Goal: Task Accomplishment & Management: Manage account settings

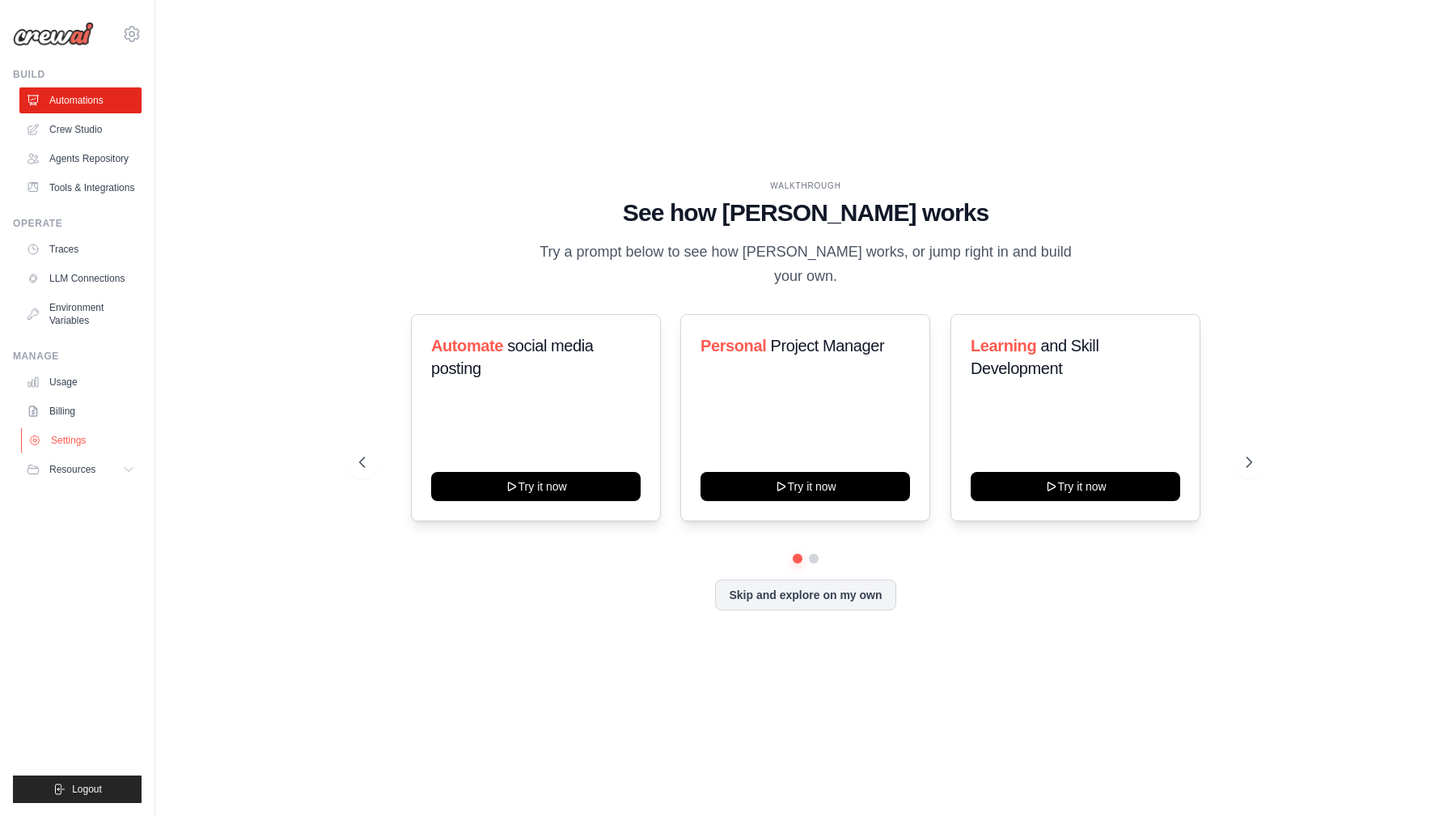
click at [65, 453] on link "Settings" at bounding box center [82, 440] width 122 height 25
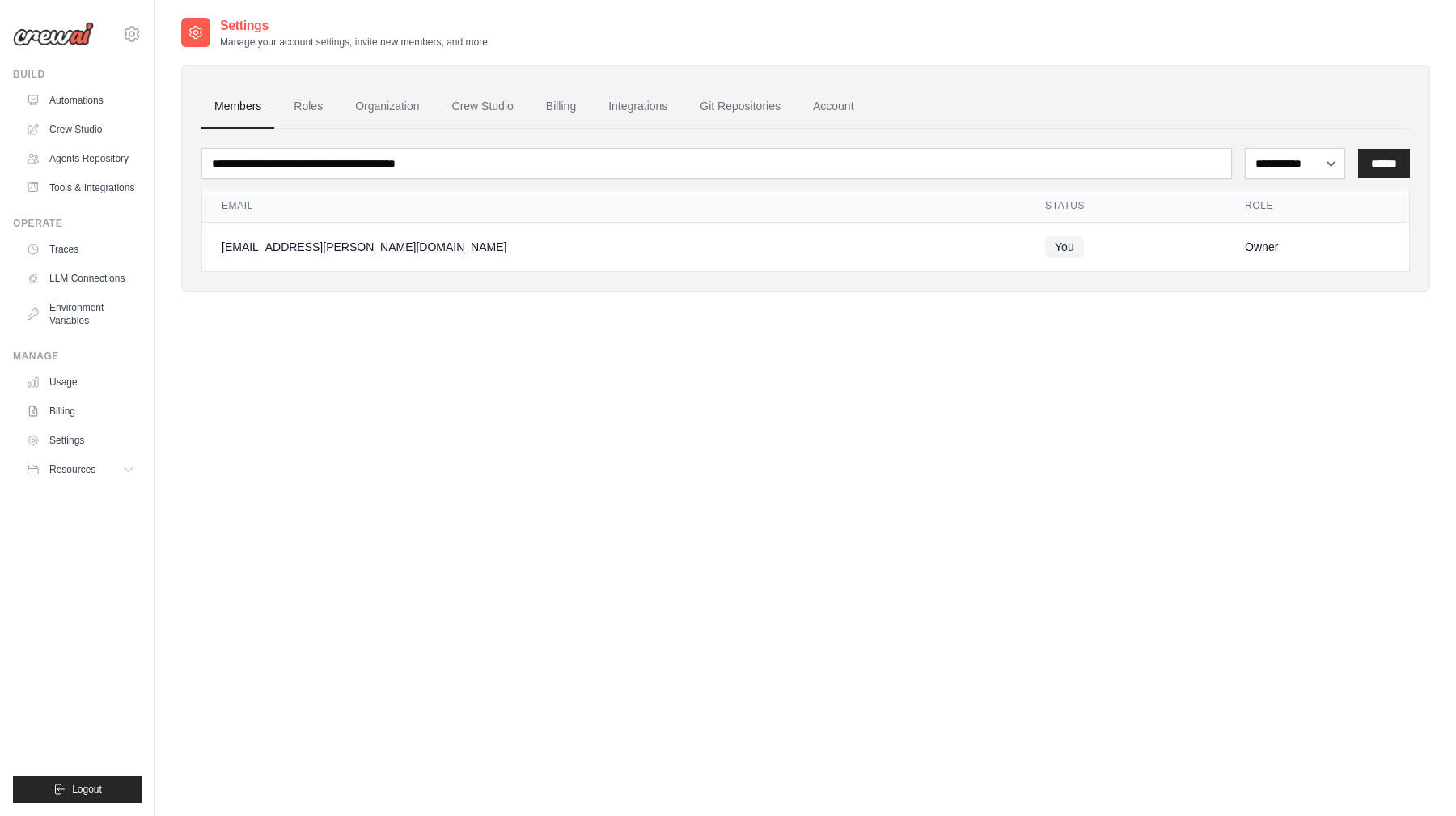
click at [373, 431] on div "**********" at bounding box center [805, 425] width 1249 height 816
click at [853, 105] on link "Account" at bounding box center [833, 107] width 67 height 44
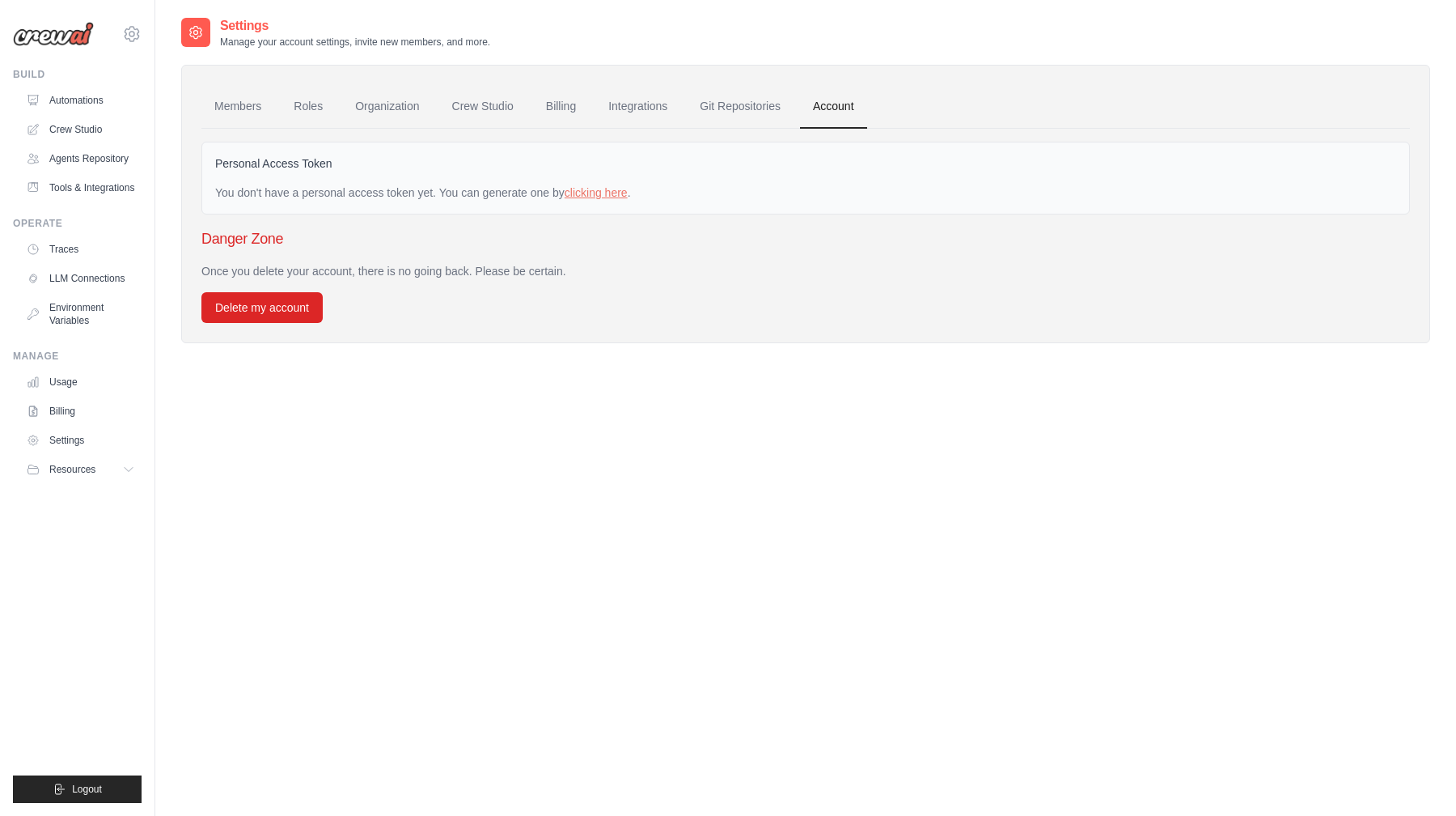
click at [582, 460] on div "Settings Manage your account settings, invite new members, and more. Members Ro…" at bounding box center [805, 425] width 1249 height 816
click at [65, 422] on link "Billing" at bounding box center [82, 411] width 122 height 25
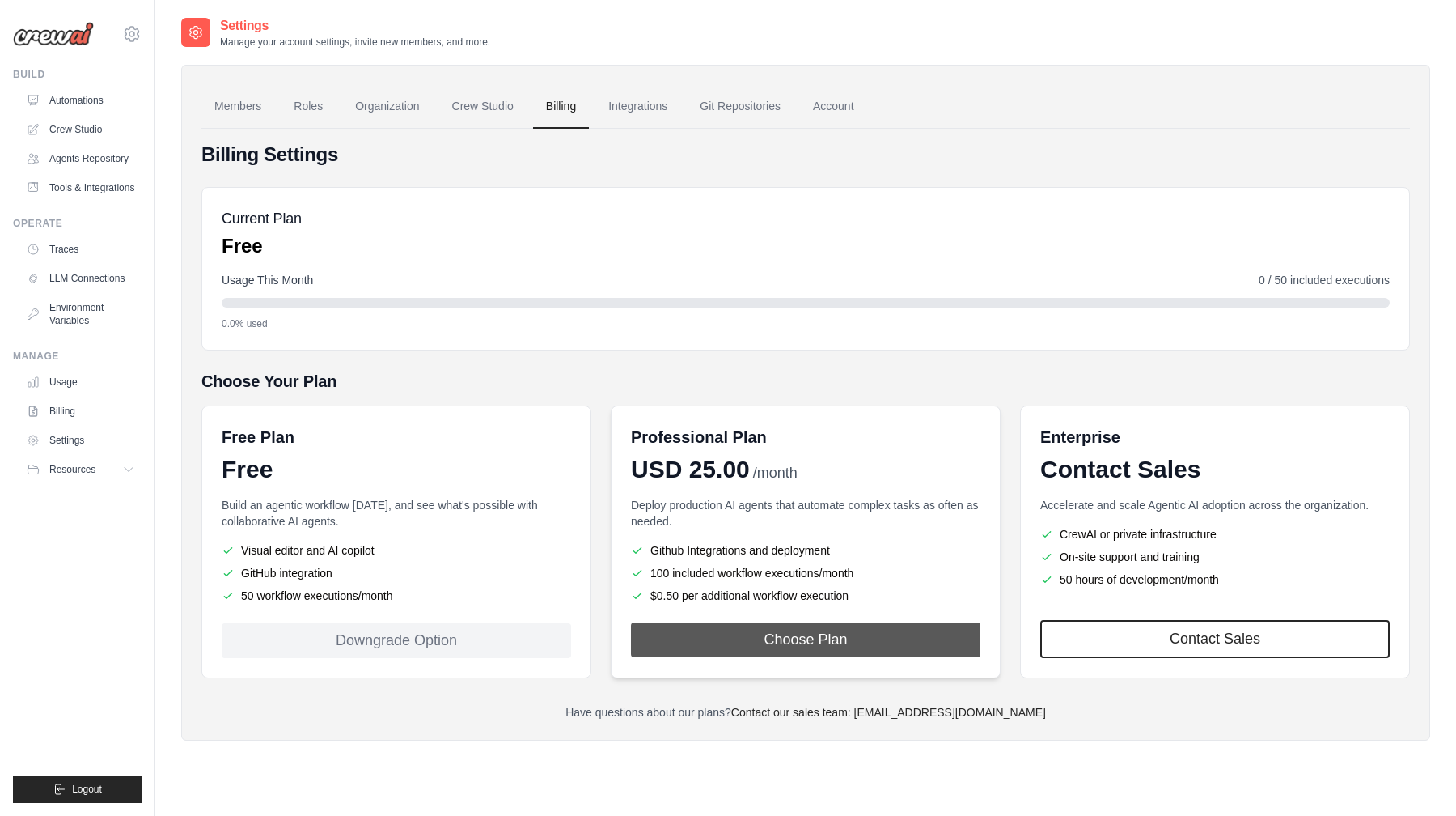
click at [756, 646] on button "Choose Plan" at bounding box center [805, 640] width 349 height 35
